Goal: Ask a question: Seek information or help from site administrators or community

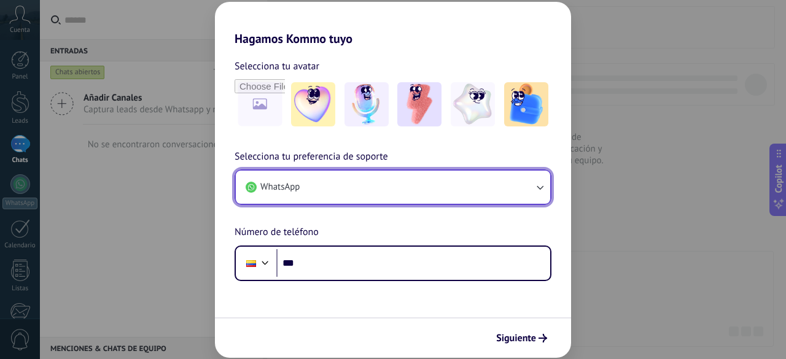
click at [526, 173] on button "WhatsApp" at bounding box center [393, 187] width 314 height 33
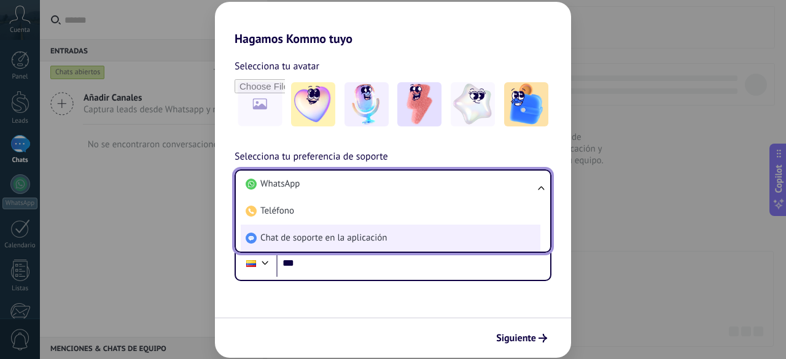
click at [344, 231] on li "Chat de soporte en la aplicación" at bounding box center [391, 238] width 300 height 27
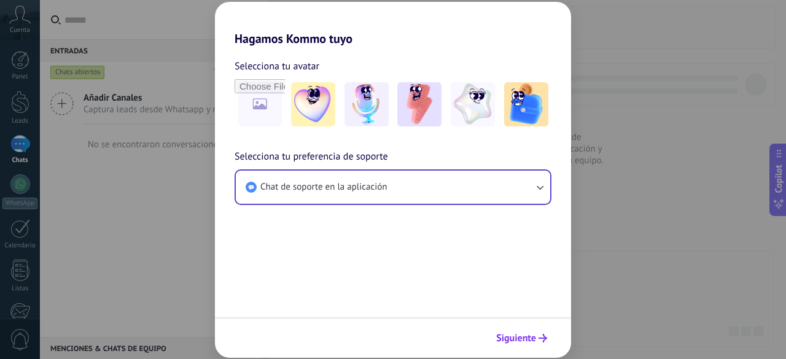
click at [549, 346] on button "Siguiente" at bounding box center [522, 338] width 62 height 21
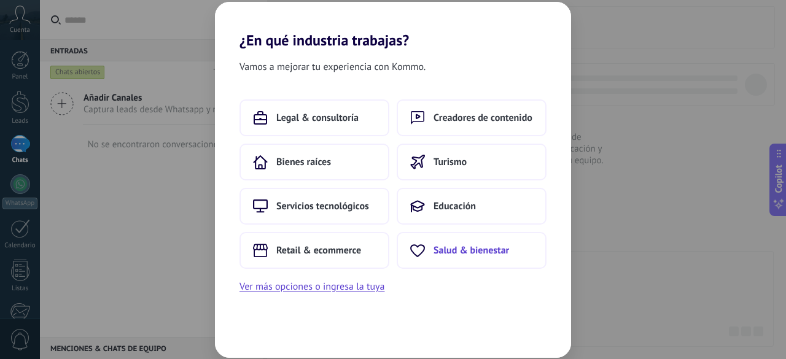
click at [464, 243] on button "Salud & bienestar" at bounding box center [472, 250] width 150 height 37
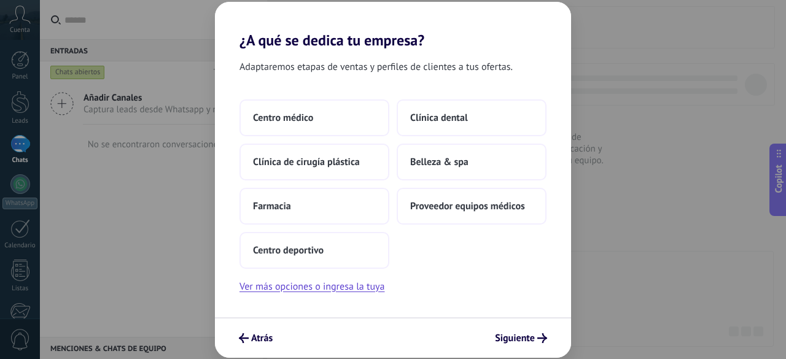
click at [463, 241] on div "Centro médico Clínica dental Clínica de cirugía plástica Belleza & spa Farmacia…" at bounding box center [392, 183] width 307 height 169
click at [460, 208] on span "Proveedor equipos médicos" at bounding box center [467, 206] width 115 height 12
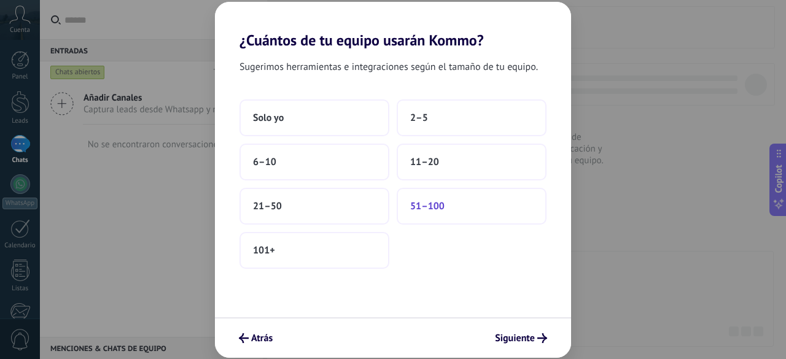
click at [472, 212] on button "51–100" at bounding box center [472, 206] width 150 height 37
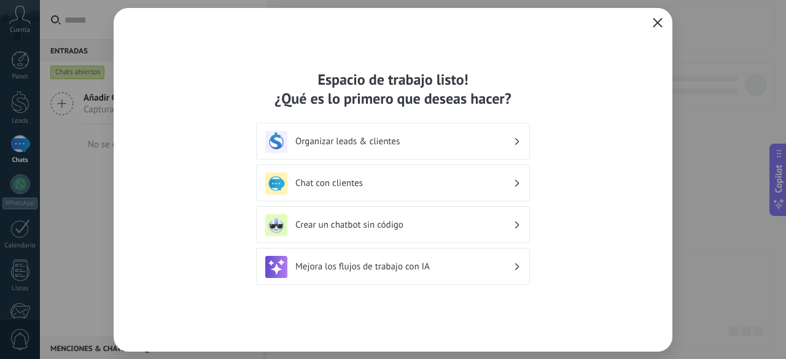
click at [660, 26] on icon "button" at bounding box center [658, 23] width 10 height 10
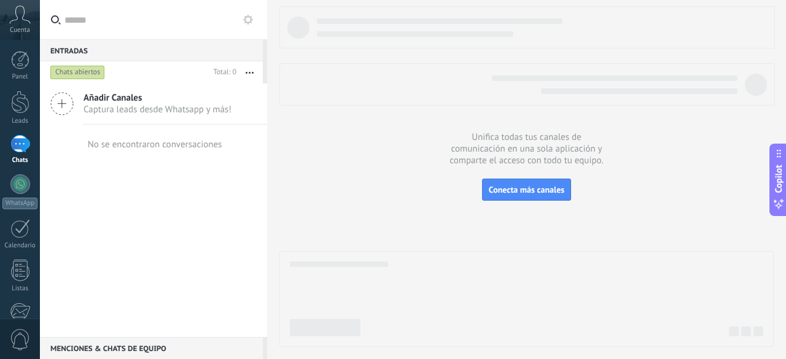
scroll to position [152, 0]
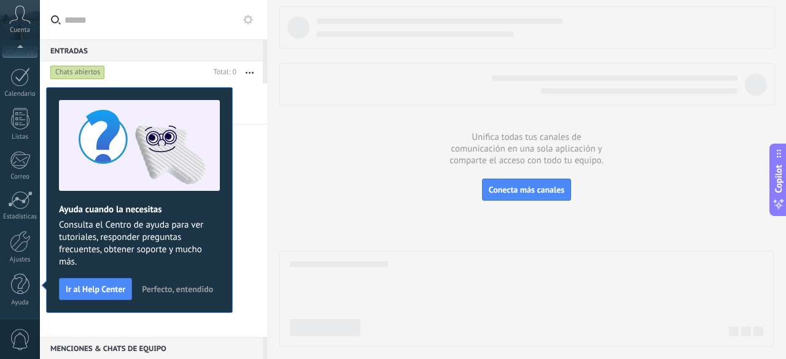
click at [190, 285] on span "Perfecto, entendido" at bounding box center [177, 289] width 71 height 9
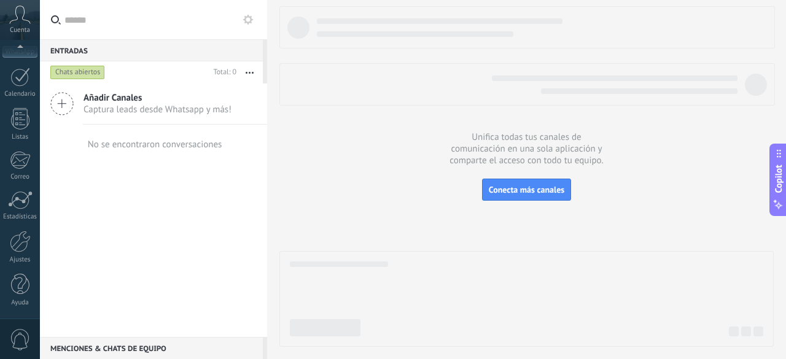
scroll to position [0, 0]
